Goal: Transaction & Acquisition: Purchase product/service

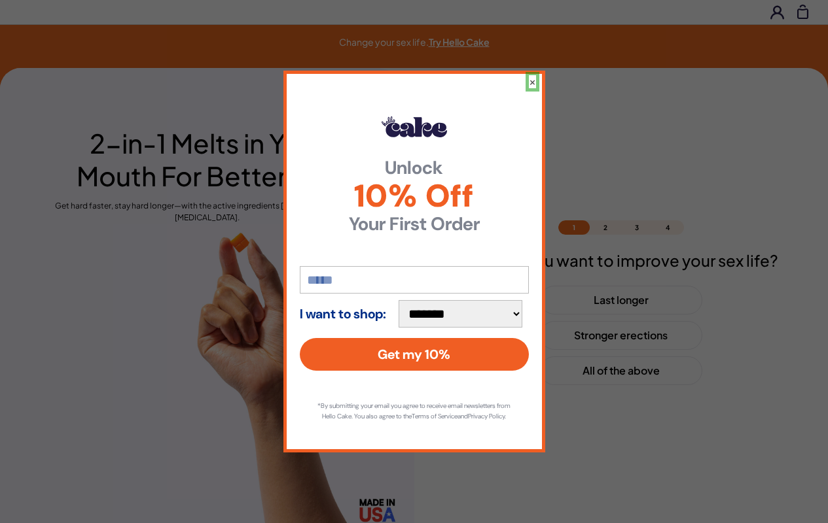
click at [532, 76] on button "×" at bounding box center [532, 81] width 7 height 13
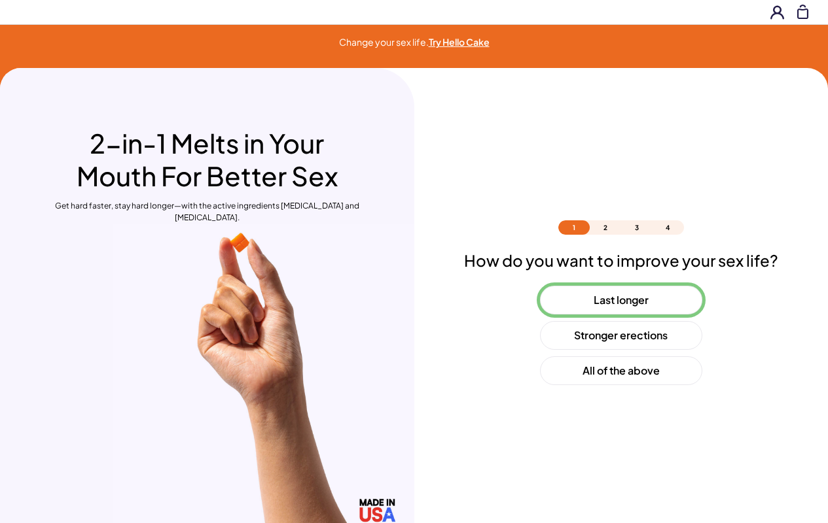
scroll to position [39, 0]
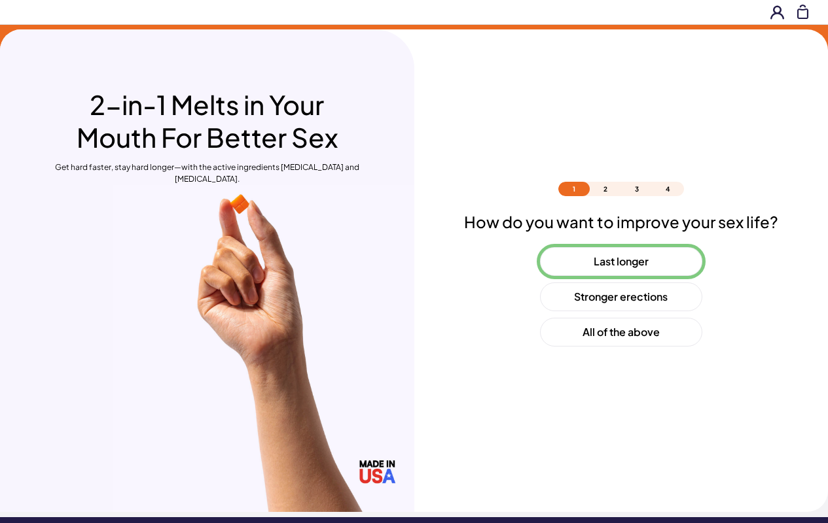
click at [620, 262] on button "Last longer" at bounding box center [621, 261] width 162 height 29
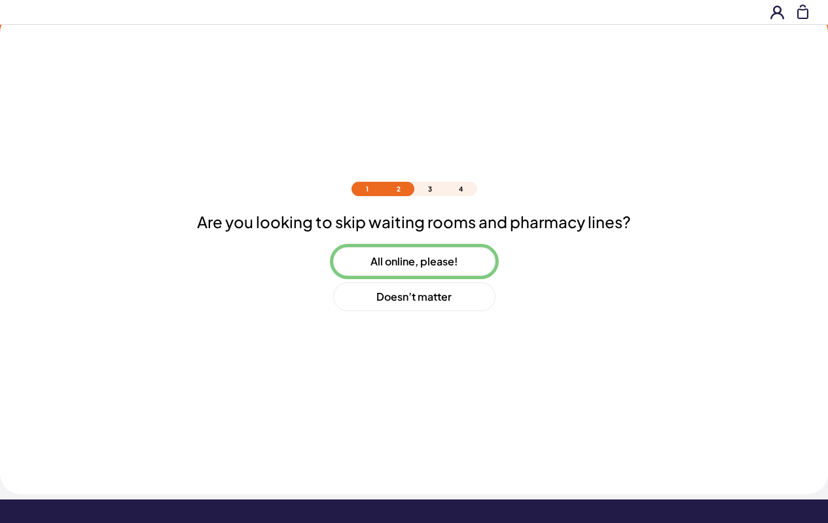
click at [413, 262] on button "All online, please!" at bounding box center [414, 261] width 162 height 29
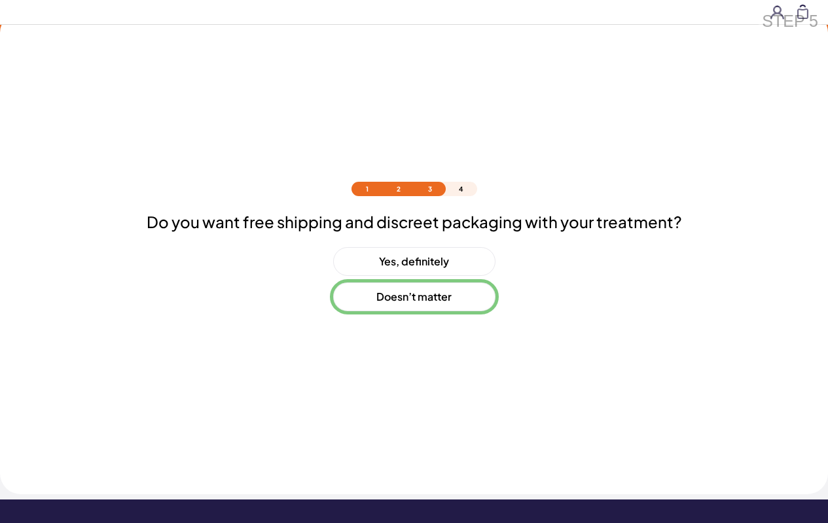
scroll to position [92, 0]
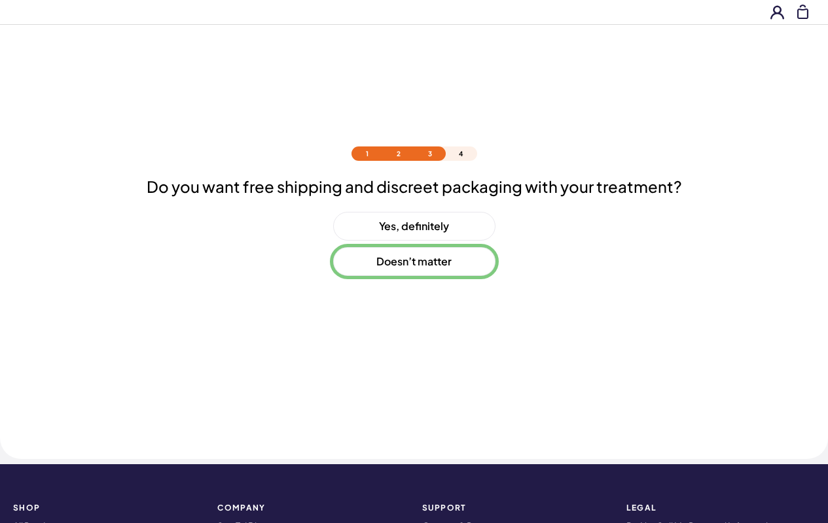
click at [413, 262] on button "Doesn’t matter" at bounding box center [414, 261] width 162 height 29
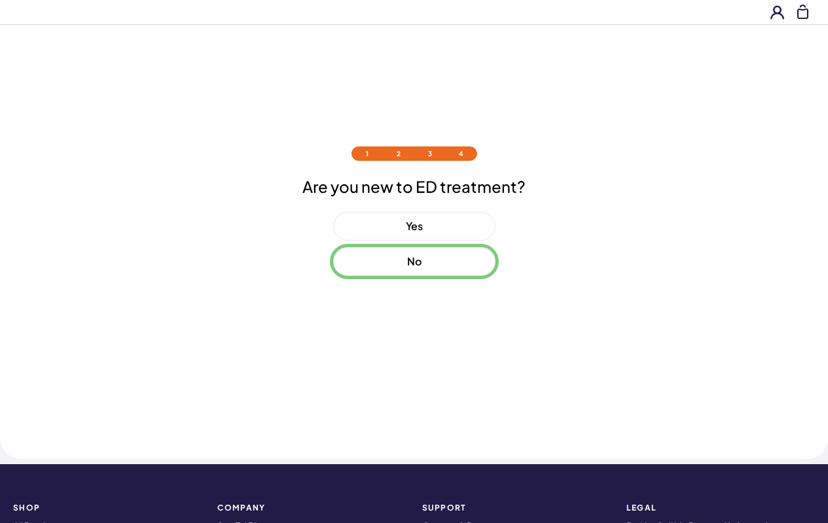
click at [413, 262] on button "No" at bounding box center [414, 261] width 162 height 29
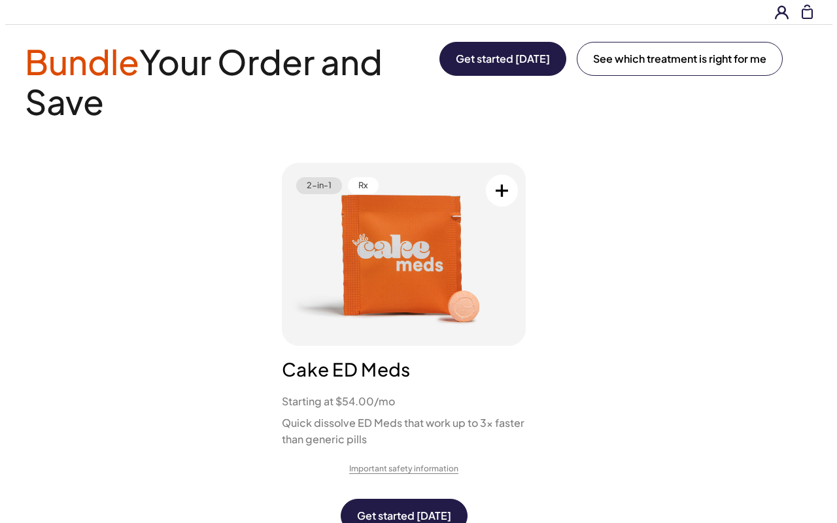
scroll to position [0, 0]
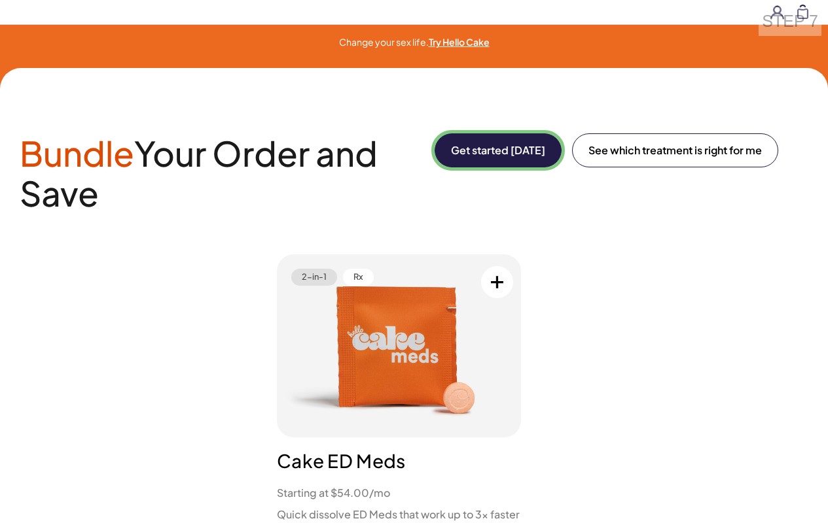
click at [495, 150] on button "Get started [DATE]" at bounding box center [497, 150] width 127 height 34
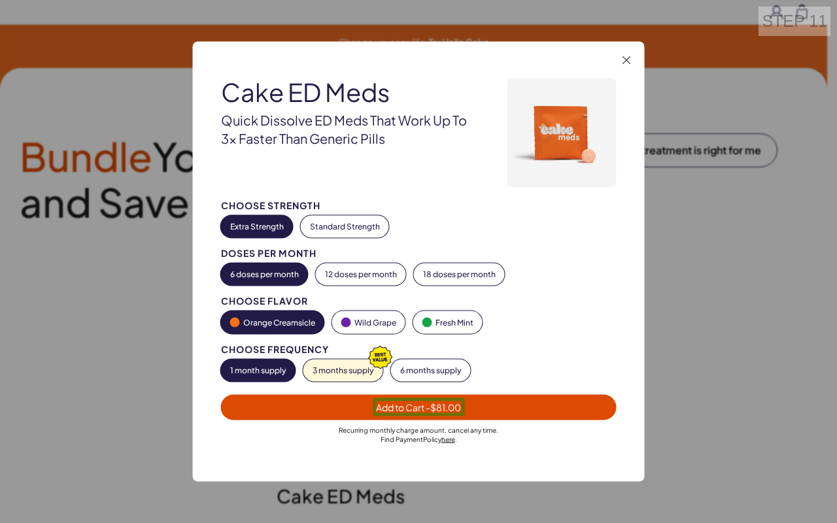
click at [419, 407] on span "Add to Cart - $81.00" at bounding box center [418, 408] width 85 height 12
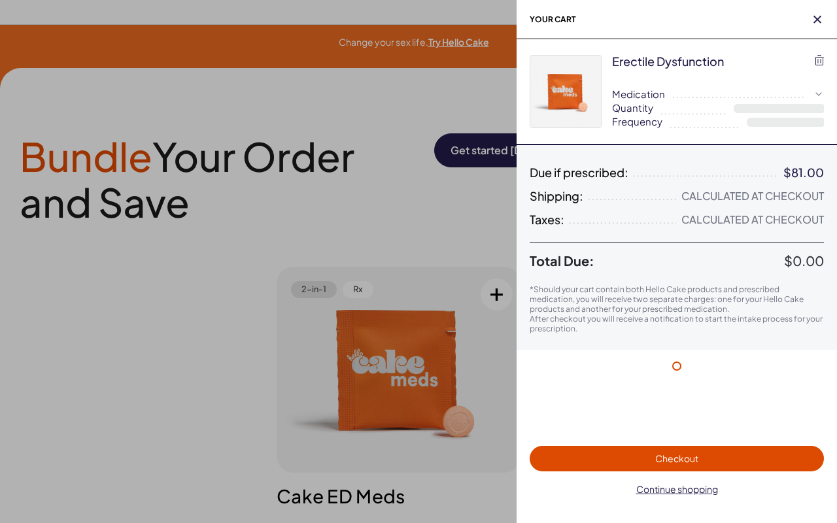
select select "*"
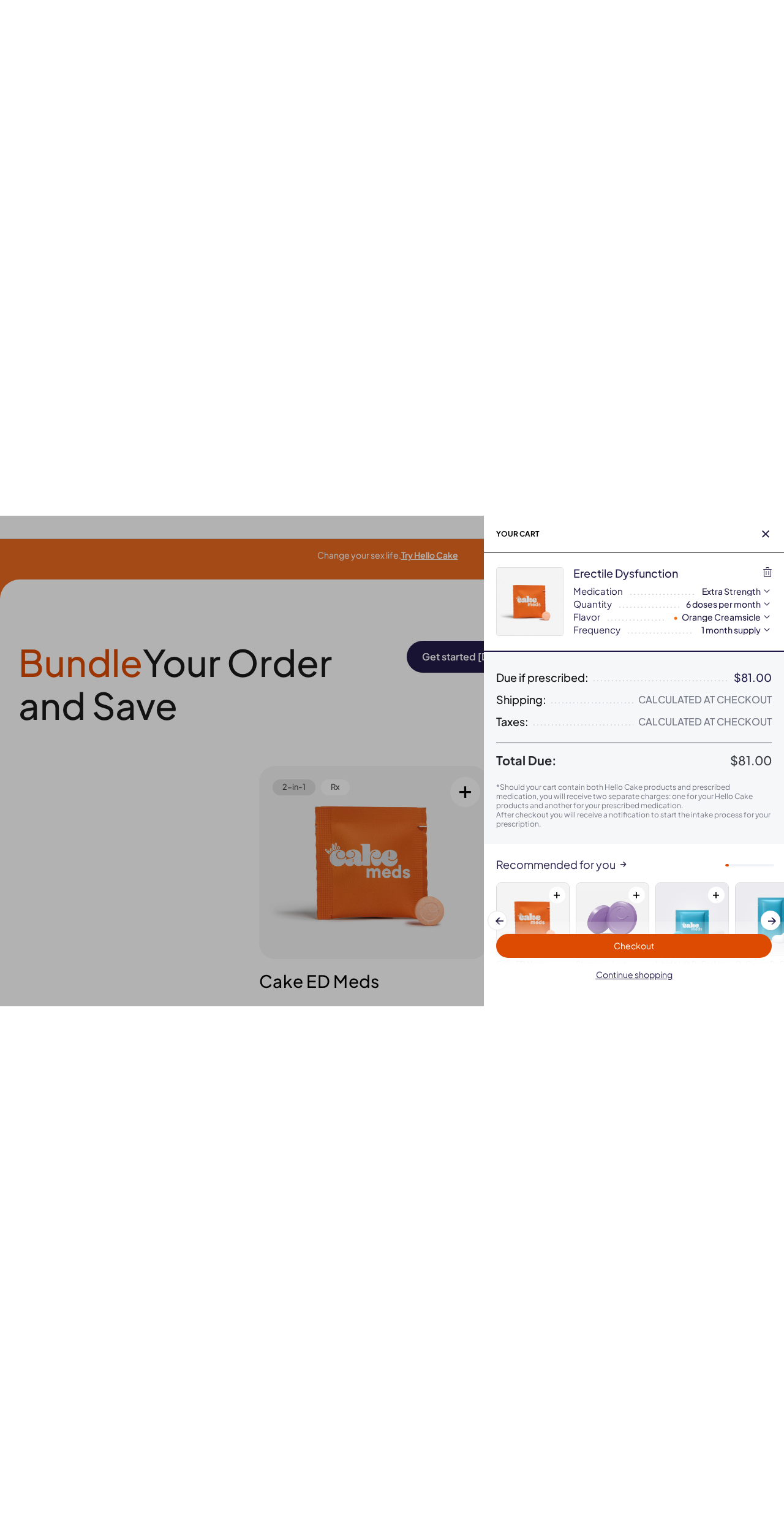
scroll to position [75, 0]
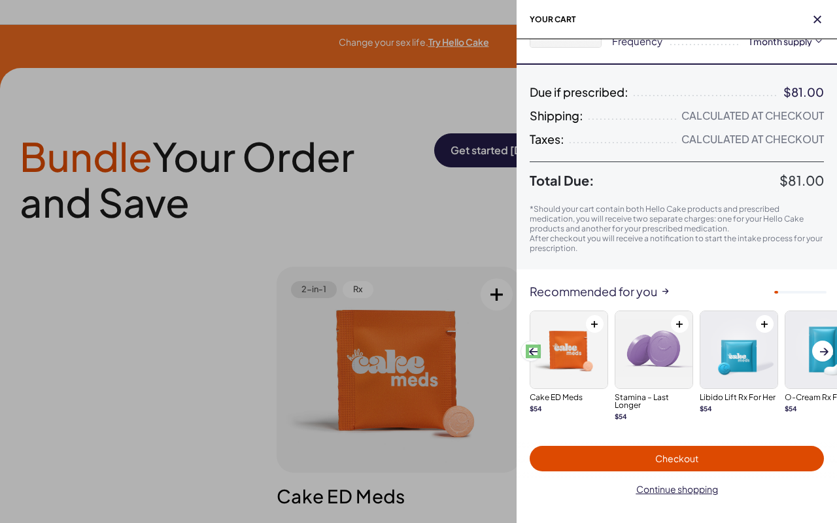
click at [533, 351] on span at bounding box center [533, 351] width 9 height 7
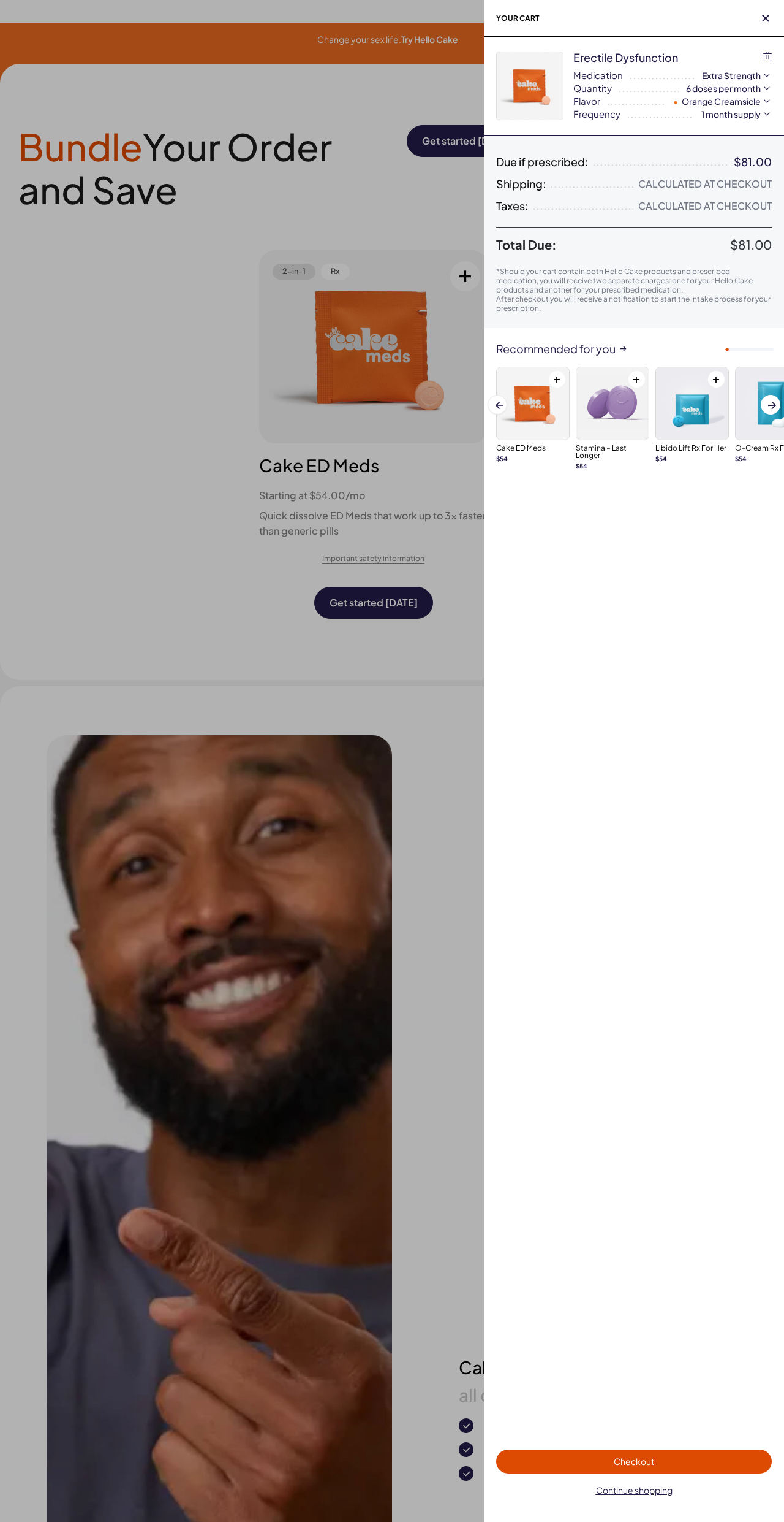
scroll to position [0, 0]
